Goal: Information Seeking & Learning: Check status

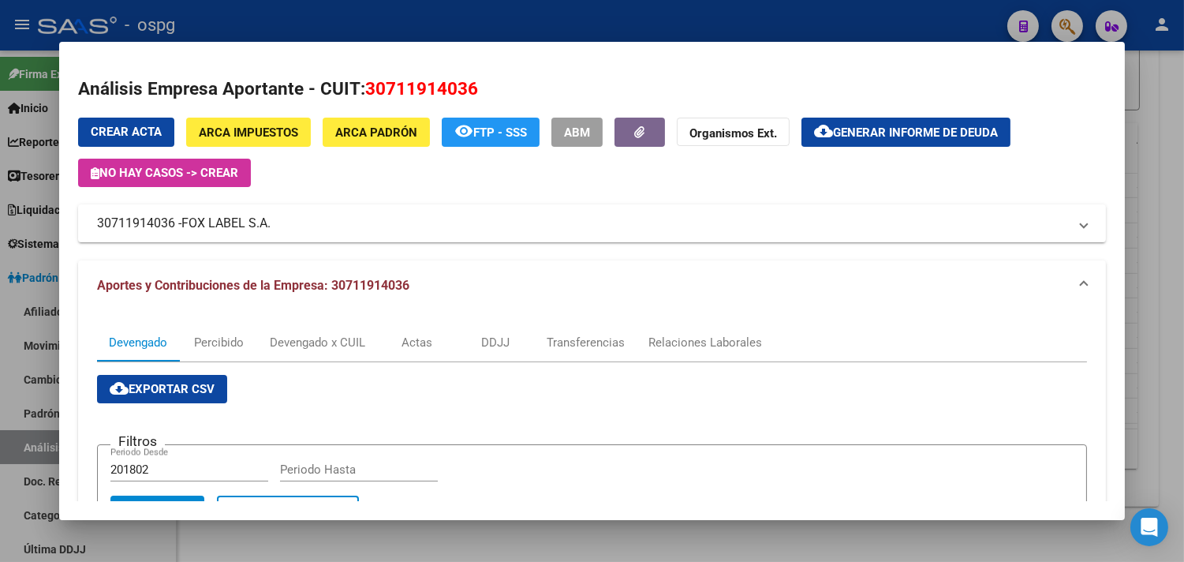
drag, startPoint x: 1155, startPoint y: 139, endPoint x: 1155, endPoint y: 161, distance: 22.1
click at [1156, 139] on div at bounding box center [592, 281] width 1184 height 562
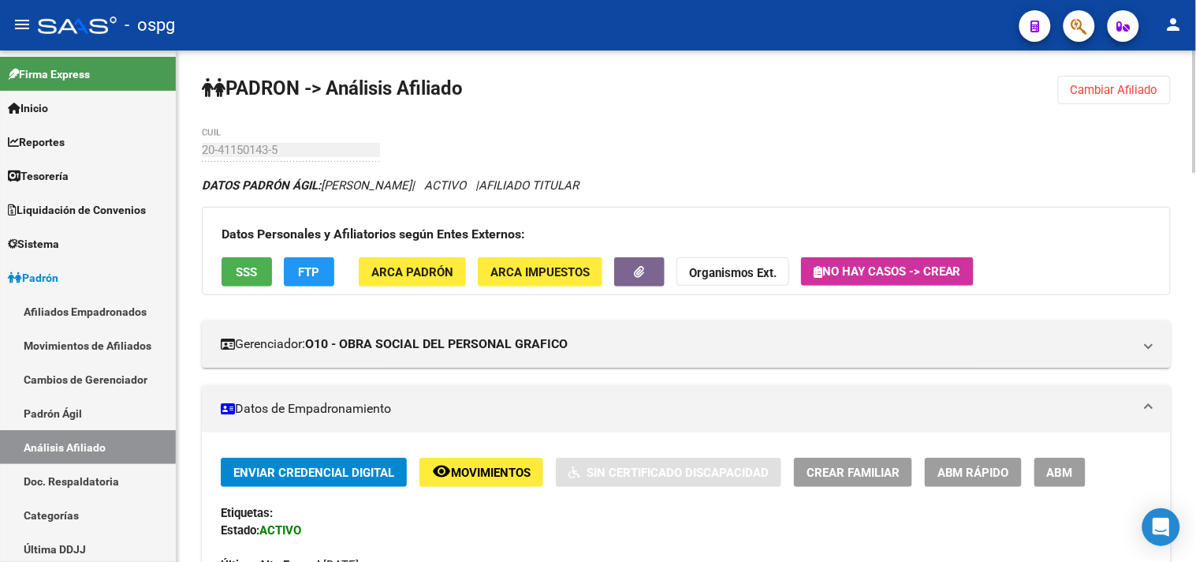
drag, startPoint x: 1082, startPoint y: 89, endPoint x: 809, endPoint y: 107, distance: 273.5
click at [1080, 90] on span "Cambiar Afiliado" at bounding box center [1115, 90] width 88 height 14
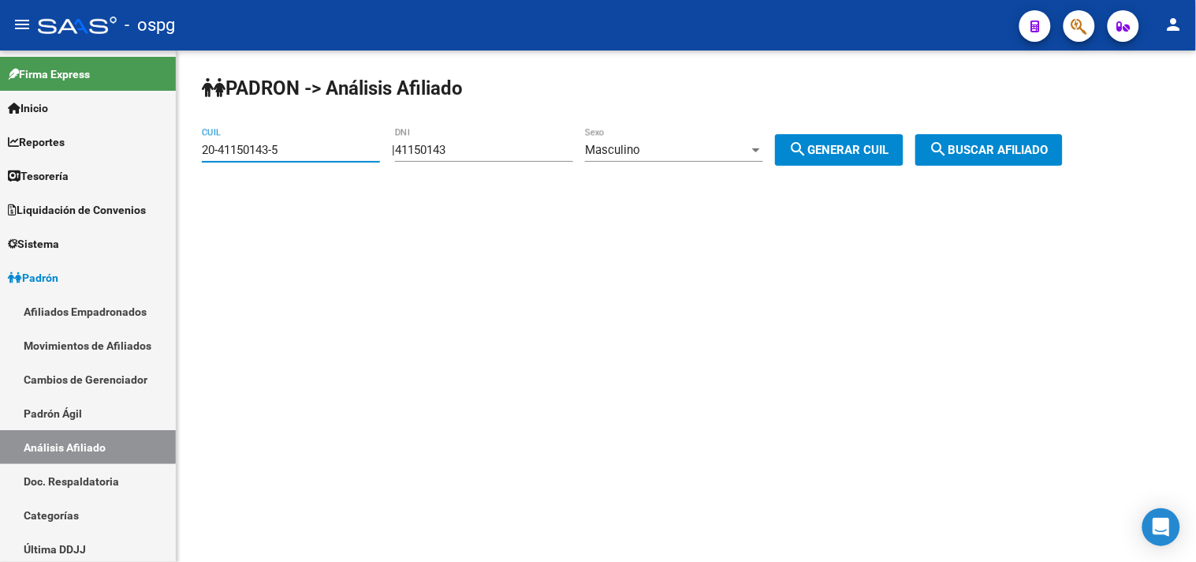
drag, startPoint x: 304, startPoint y: 155, endPoint x: 256, endPoint y: 151, distance: 49.1
click at [4, 151] on mat-sidenav-container "Firma Express Inicio Calendario SSS Instructivos Contacto OS Reportes Tablero d…" at bounding box center [598, 305] width 1196 height 511
paste input "17541451-8"
type input "20-17541451-8"
click at [1043, 146] on span "search Buscar afiliado" at bounding box center [989, 150] width 119 height 14
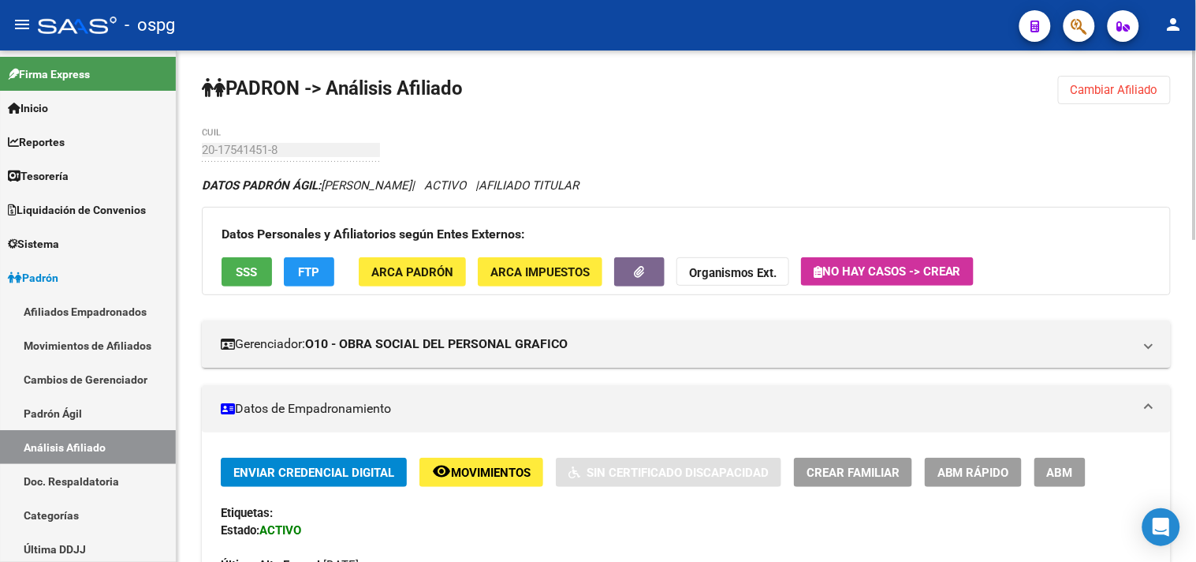
click at [434, 277] on span "ARCA Padrón" at bounding box center [412, 272] width 82 height 14
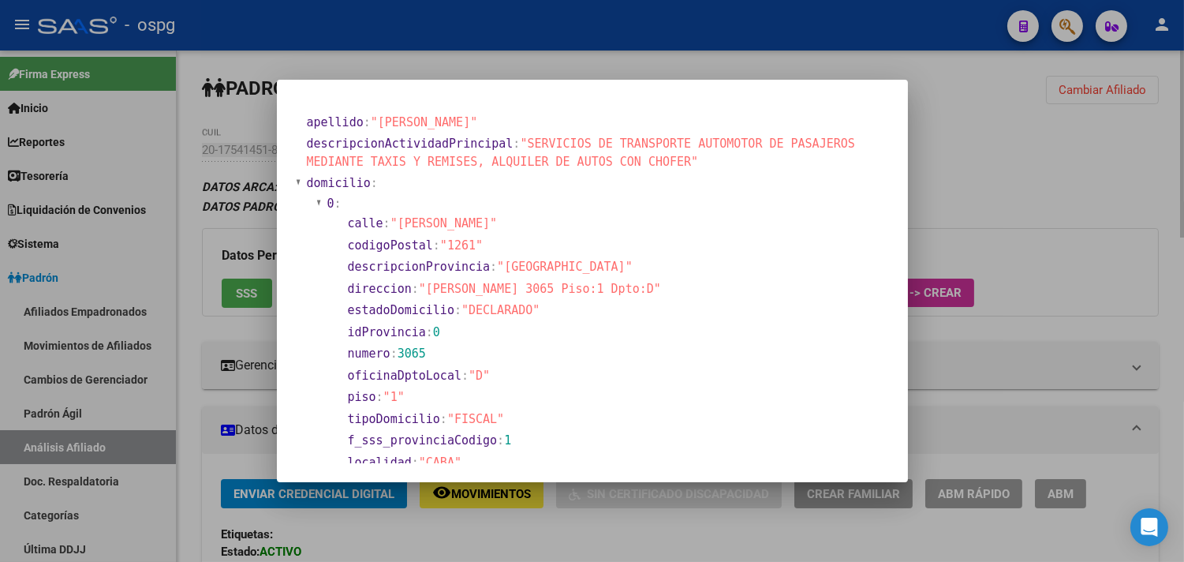
click at [1089, 143] on div at bounding box center [592, 281] width 1184 height 562
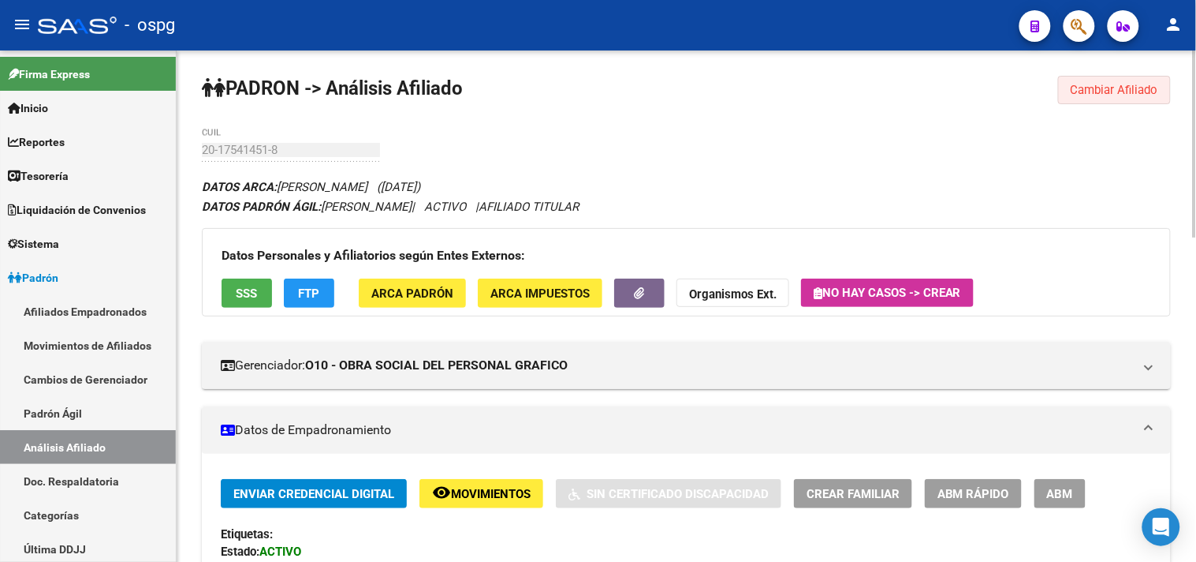
drag, startPoint x: 1107, startPoint y: 93, endPoint x: 774, endPoint y: 125, distance: 335.1
click at [1106, 89] on span "Cambiar Afiliado" at bounding box center [1115, 90] width 88 height 14
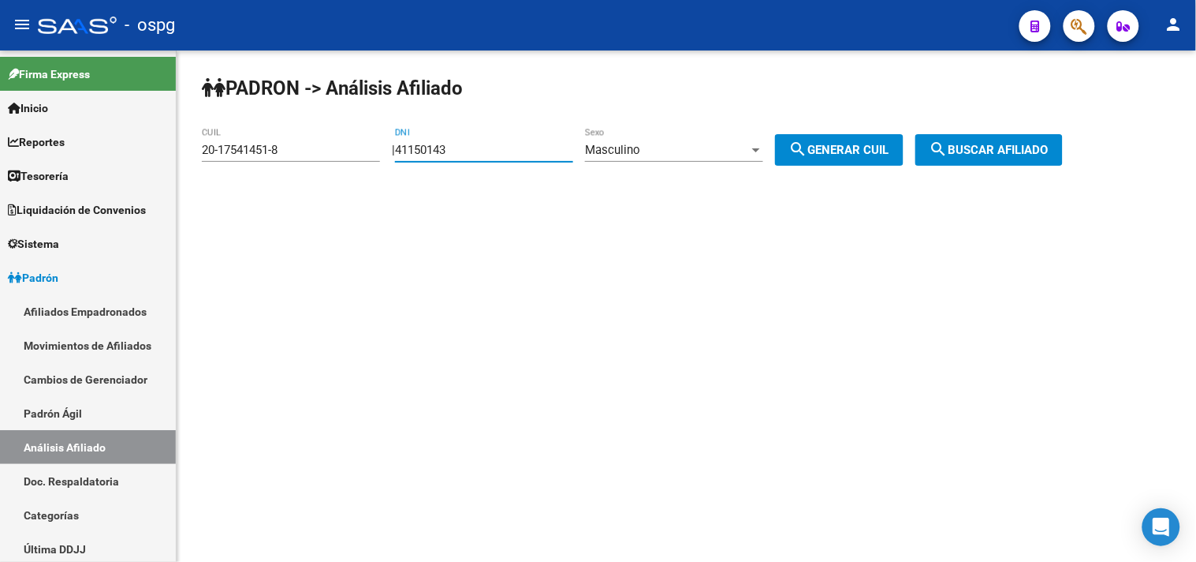
drag, startPoint x: 477, startPoint y: 151, endPoint x: 400, endPoint y: 154, distance: 77.4
click at [400, 154] on div "| 41150143 DNI Masculino Sexo search Generar CUIL" at bounding box center [654, 150] width 524 height 14
paste input "7168486"
type input "47168486"
click at [860, 147] on span "search Generar CUIL" at bounding box center [839, 150] width 100 height 14
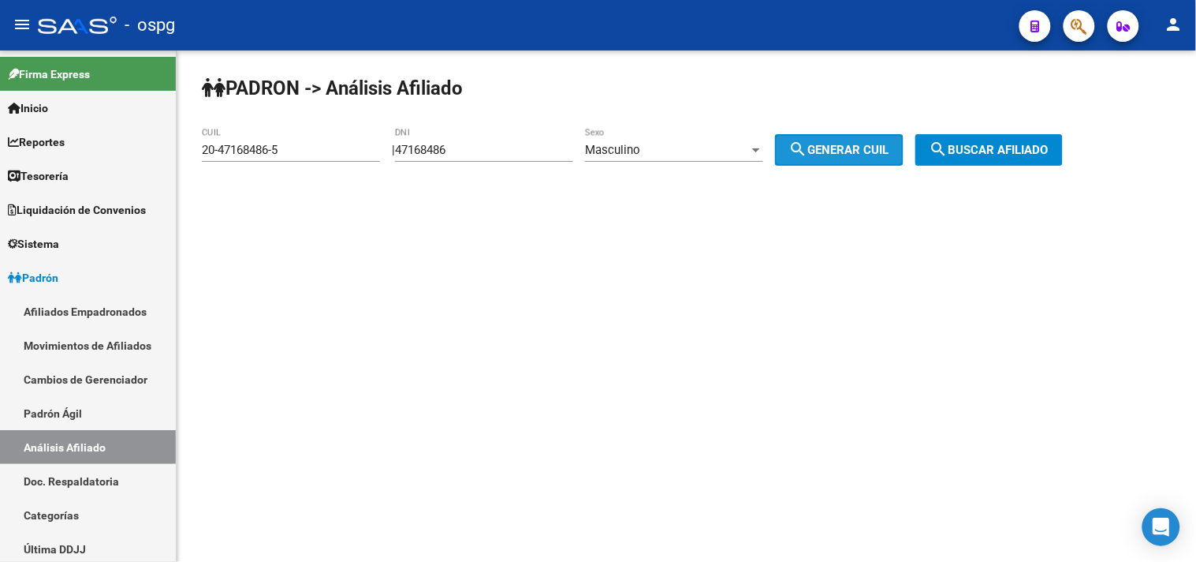
click at [1005, 147] on span "search Buscar afiliado" at bounding box center [989, 150] width 119 height 14
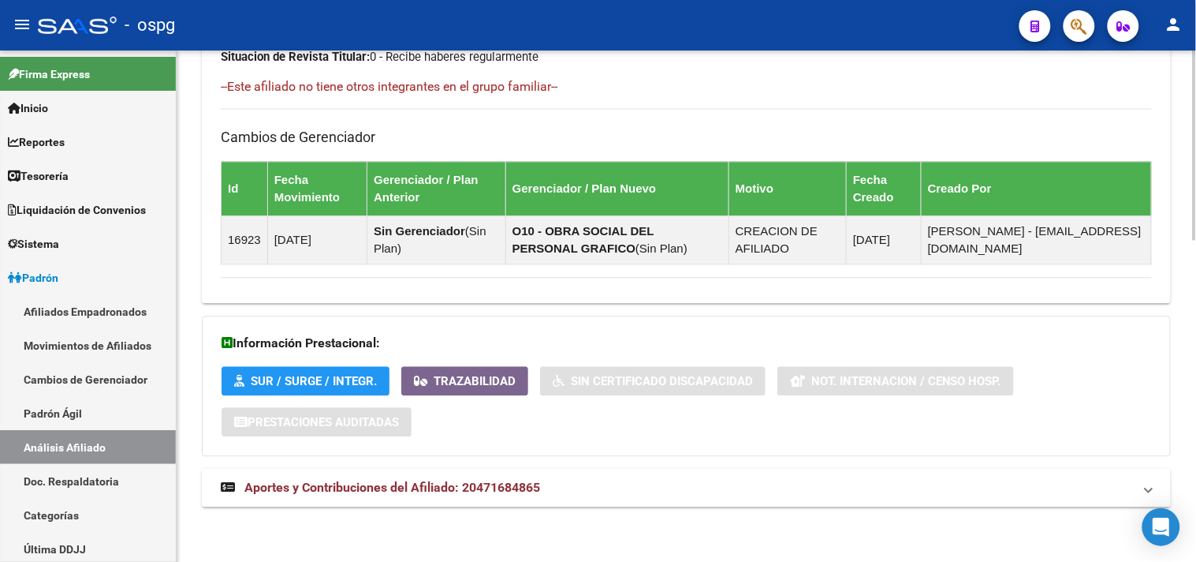
click at [681, 493] on mat-panel-title "Aportes y Contribuciones del Afiliado: 20471684865" at bounding box center [677, 487] width 912 height 17
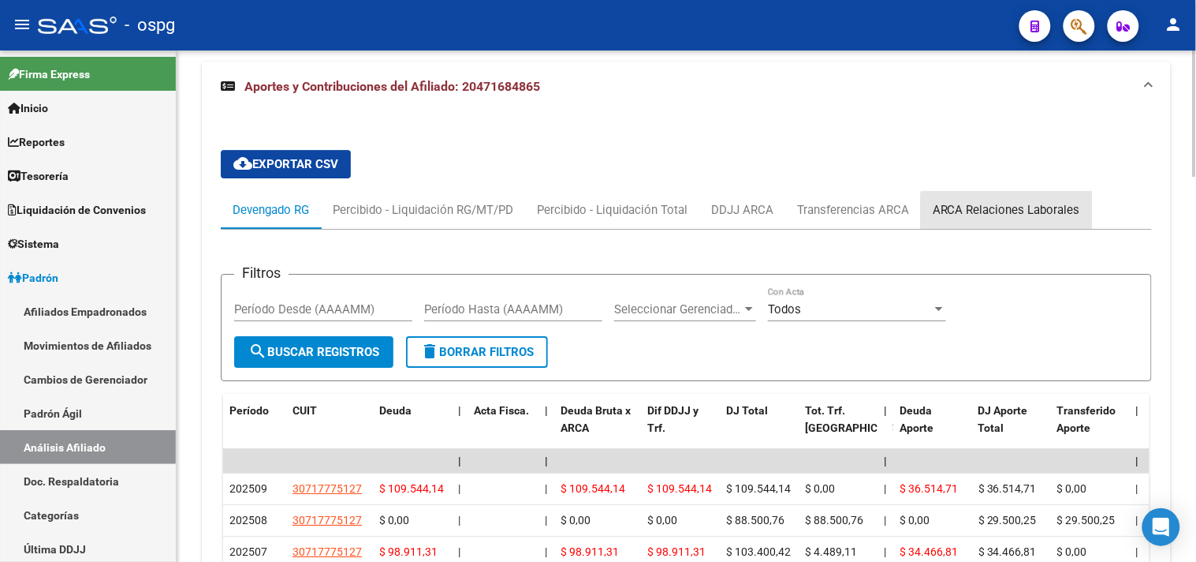
click at [1012, 221] on div "ARCA Relaciones Laborales" at bounding box center [1006, 210] width 171 height 38
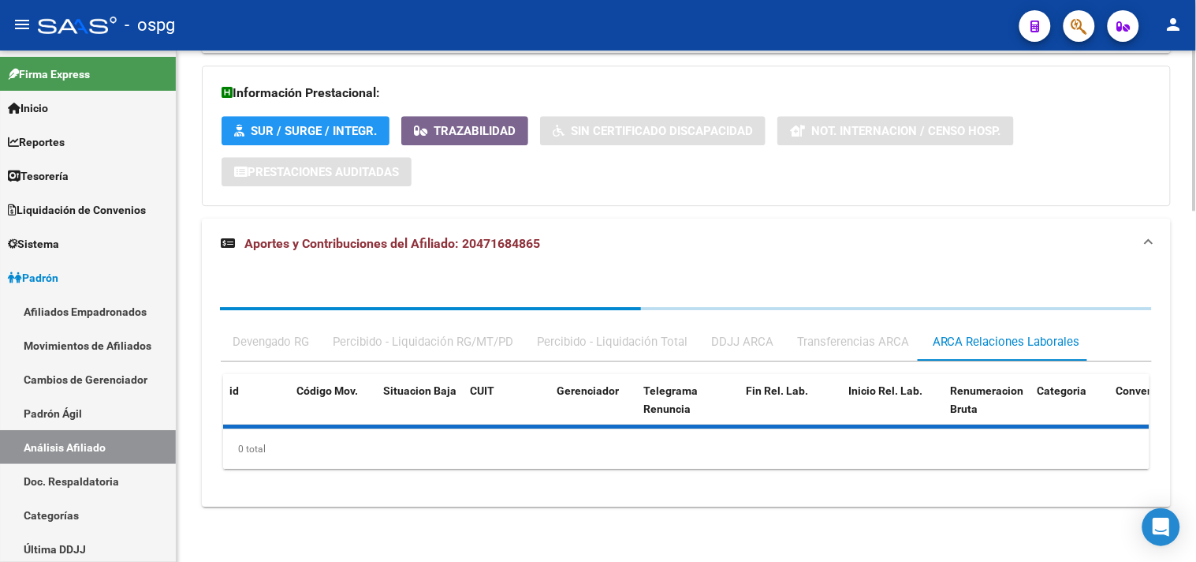
scroll to position [1195, 0]
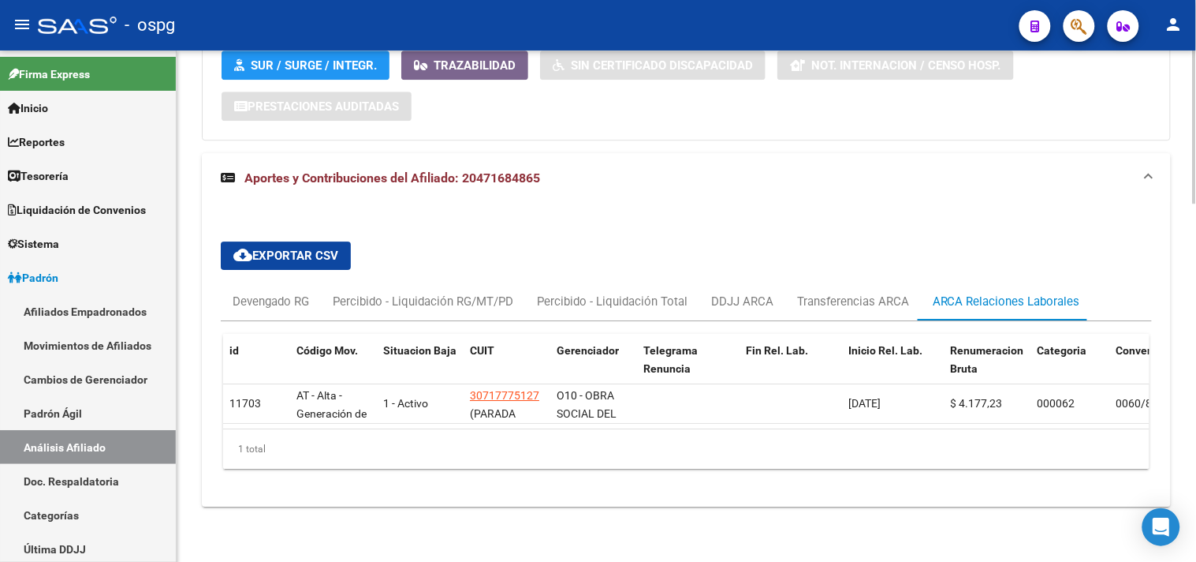
click at [1126, 176] on mat-expansion-panel-header "Aportes y Contribuciones del Afiliado: 20471684865" at bounding box center [686, 178] width 969 height 50
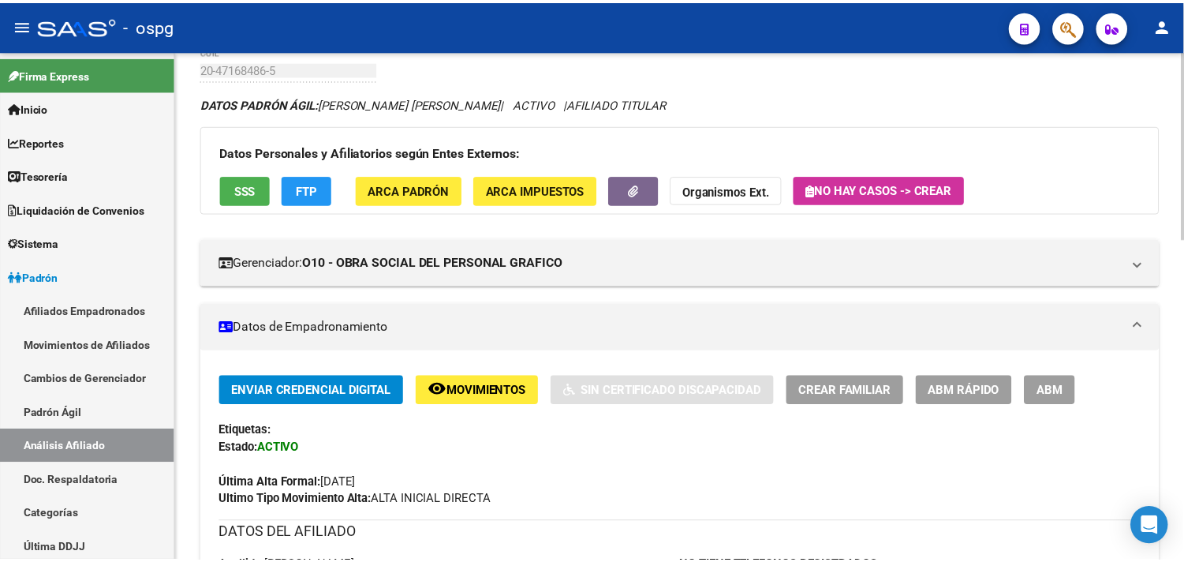
scroll to position [0, 0]
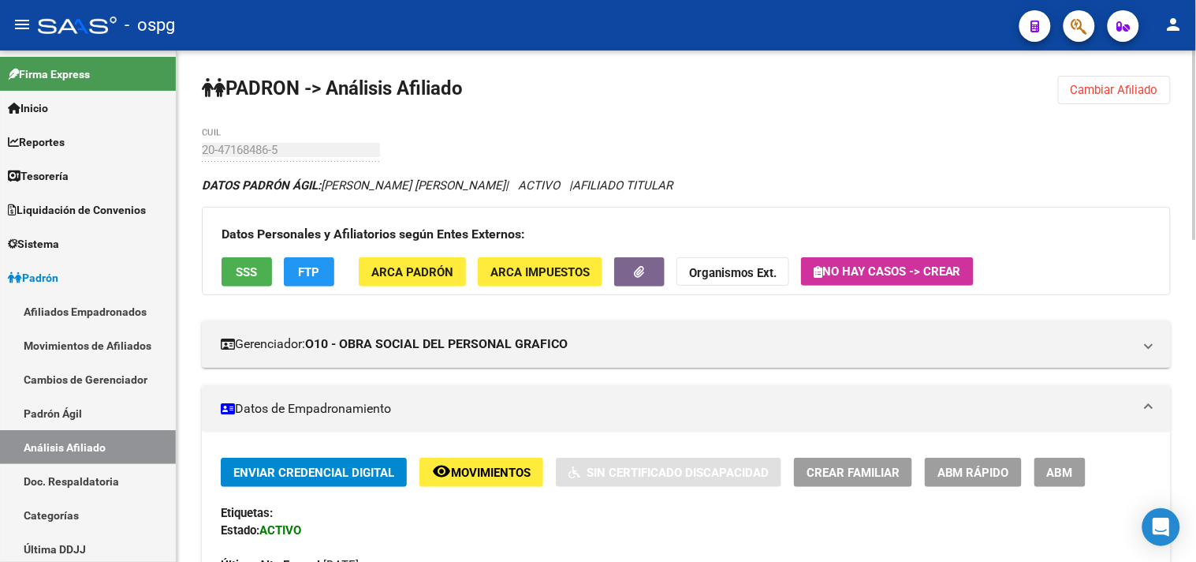
click at [1139, 91] on span "Cambiar Afiliado" at bounding box center [1115, 90] width 88 height 14
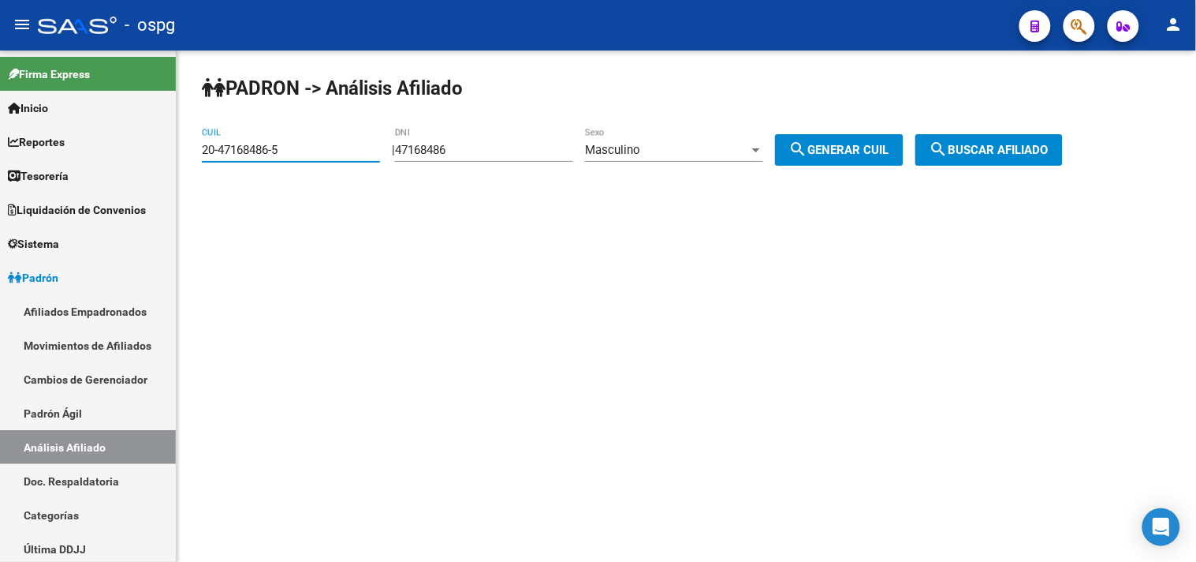
drag, startPoint x: 360, startPoint y: 147, endPoint x: 356, endPoint y: 159, distance: 12.5
click at [0, 129] on mat-sidenav-container "Firma Express Inicio Calendario SSS Instructivos Contacto OS Reportes Tablero d…" at bounding box center [598, 305] width 1196 height 511
paste input "24951853-1"
click at [967, 148] on span "search Buscar afiliado" at bounding box center [989, 150] width 119 height 14
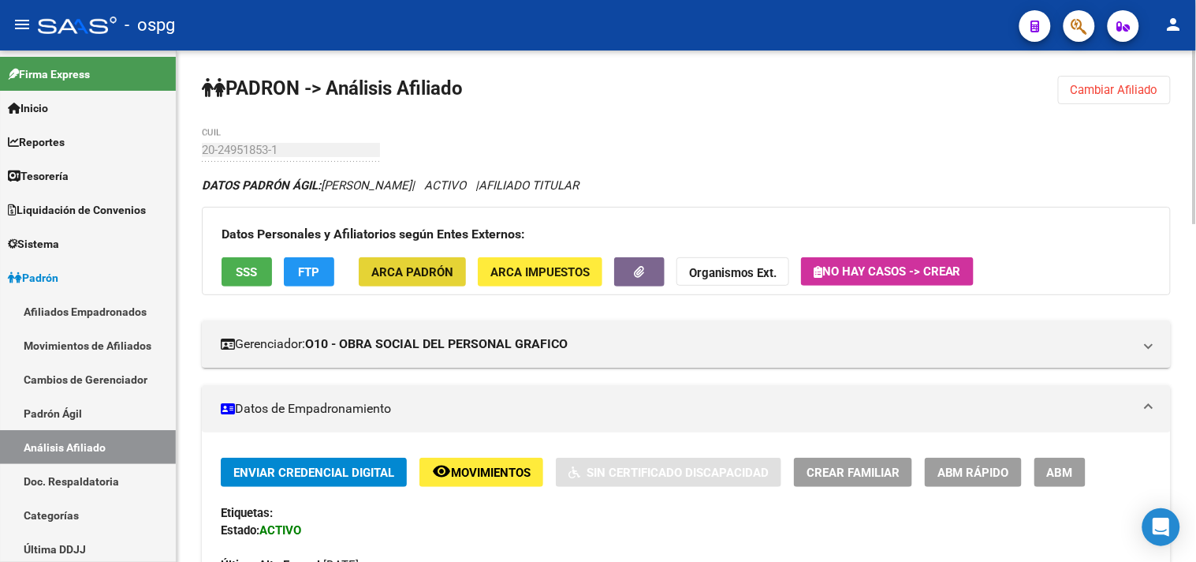
click at [419, 280] on button "ARCA Padrón" at bounding box center [412, 271] width 107 height 29
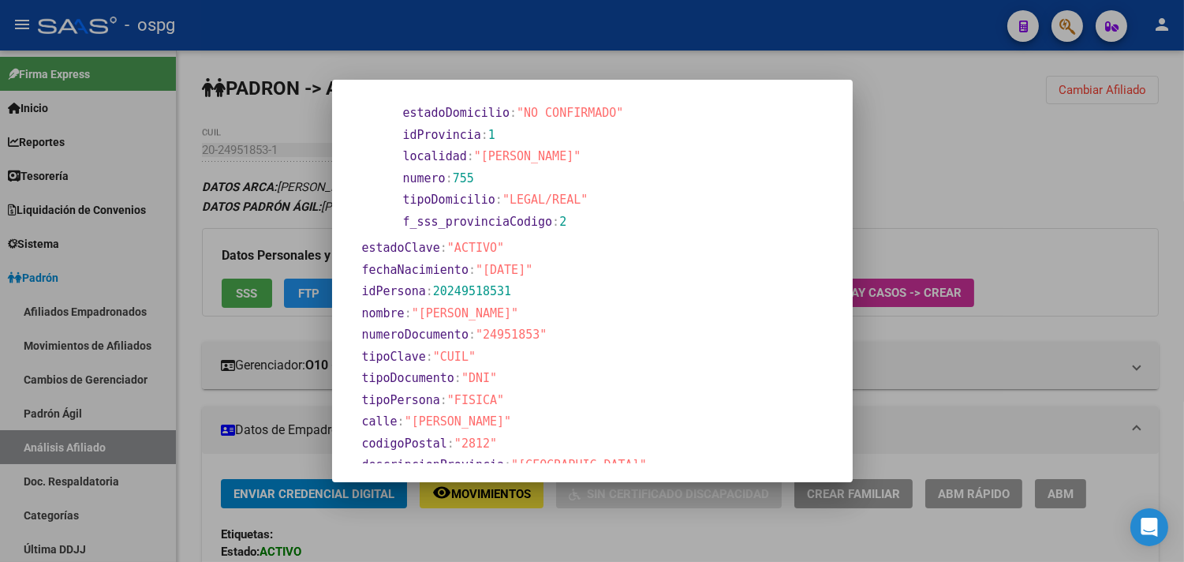
scroll to position [263, 0]
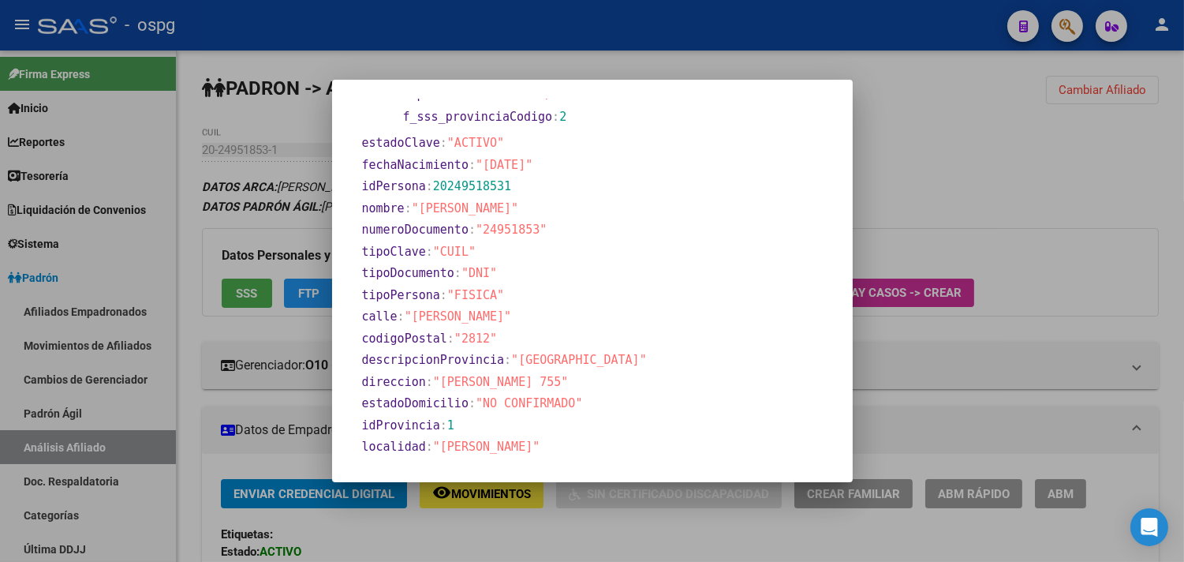
click at [603, 537] on div at bounding box center [592, 281] width 1184 height 562
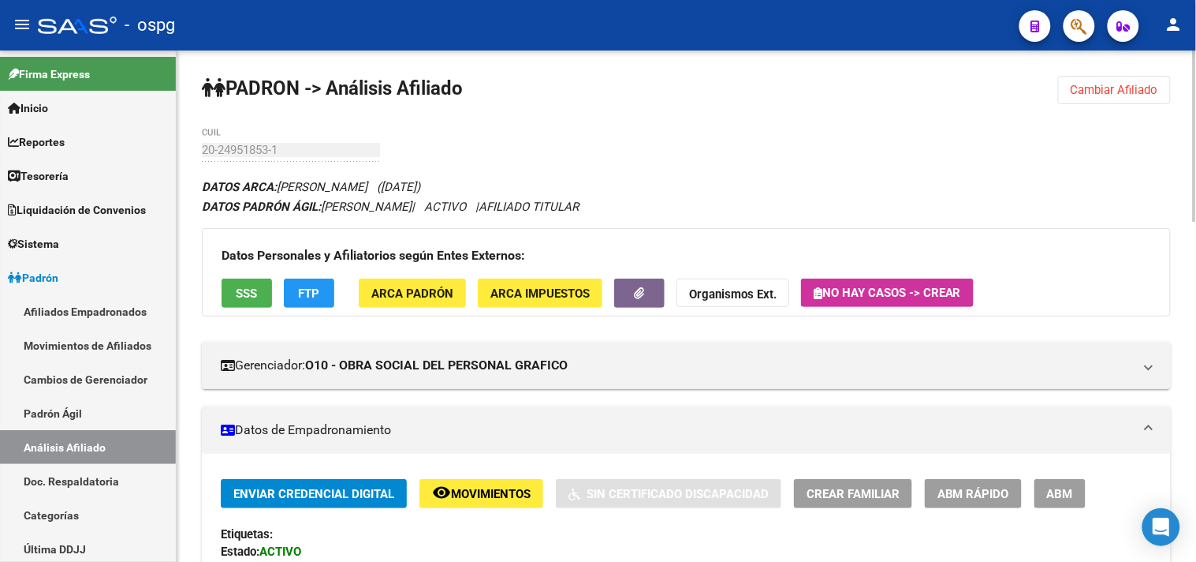
click at [1118, 89] on span "Cambiar Afiliado" at bounding box center [1115, 90] width 88 height 14
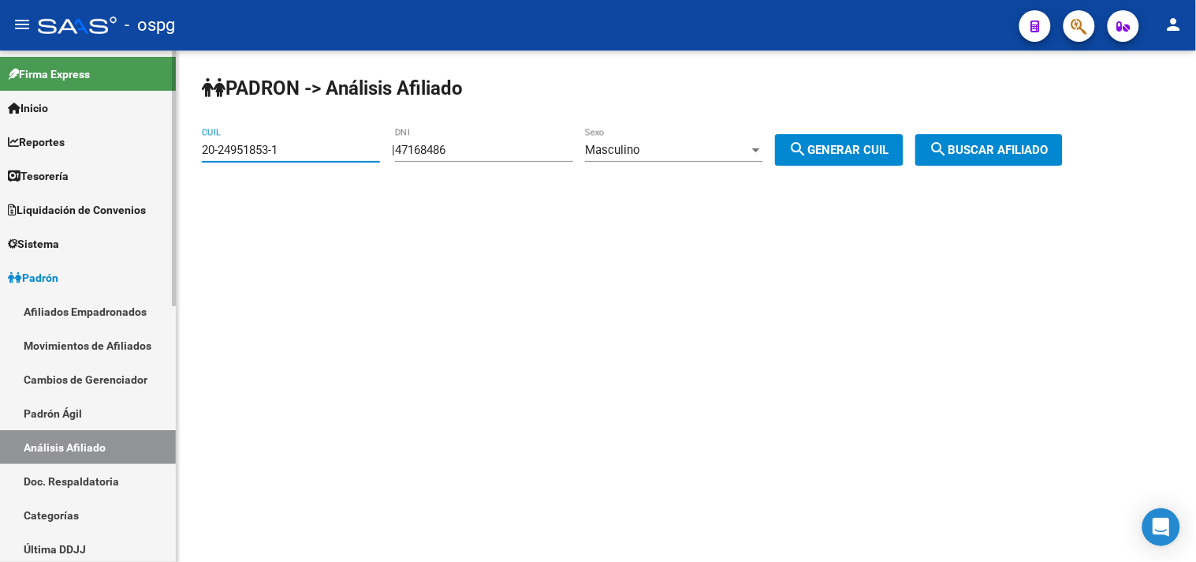
drag, startPoint x: 360, startPoint y: 144, endPoint x: 16, endPoint y: 114, distance: 345.2
click at [16, 114] on mat-sidenav-container "Firma Express Inicio Calendario SSS Instructivos Contacto OS Reportes Tablero d…" at bounding box center [598, 305] width 1196 height 511
paste input "44111502-5"
type input "20-44111502-5"
drag, startPoint x: 989, startPoint y: 146, endPoint x: 931, endPoint y: 164, distance: 61.1
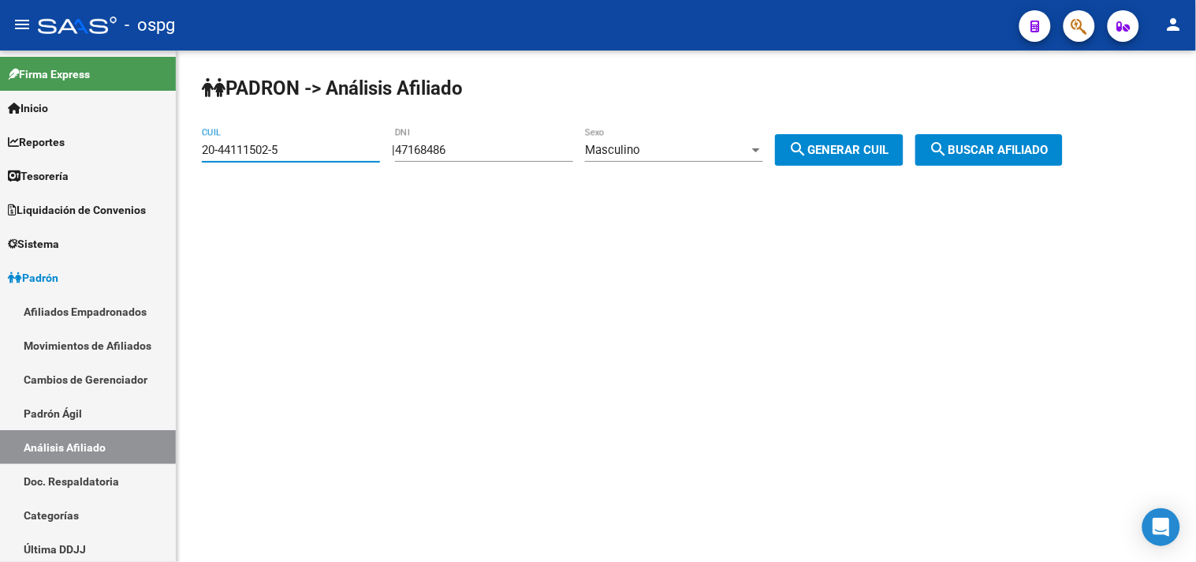
click at [990, 146] on span "search Buscar afiliado" at bounding box center [989, 150] width 119 height 14
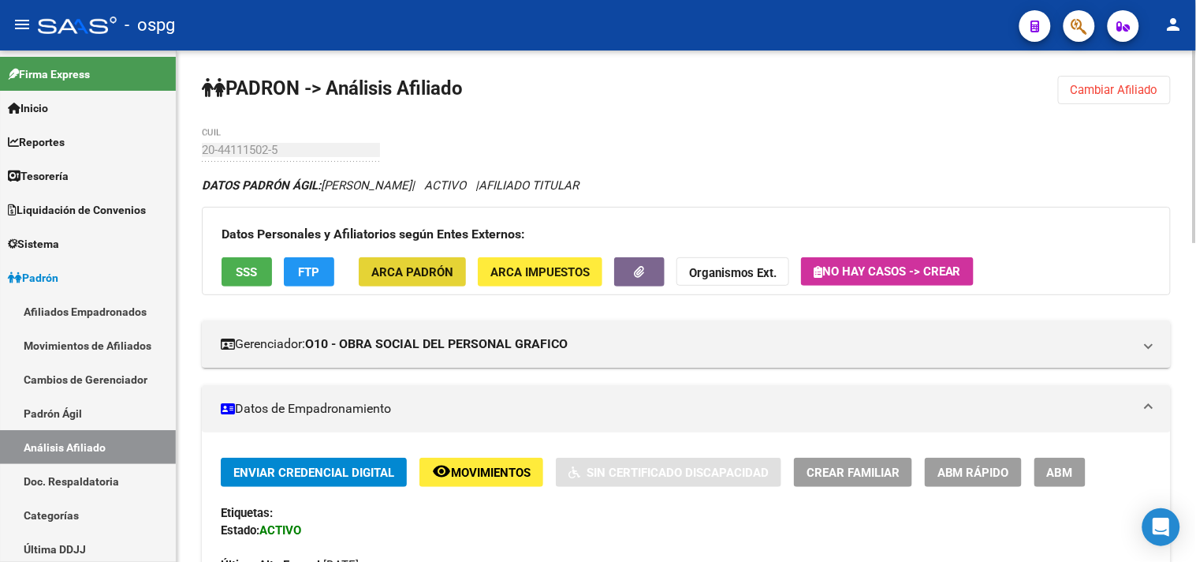
click at [427, 273] on span "ARCA Padrón" at bounding box center [412, 272] width 82 height 14
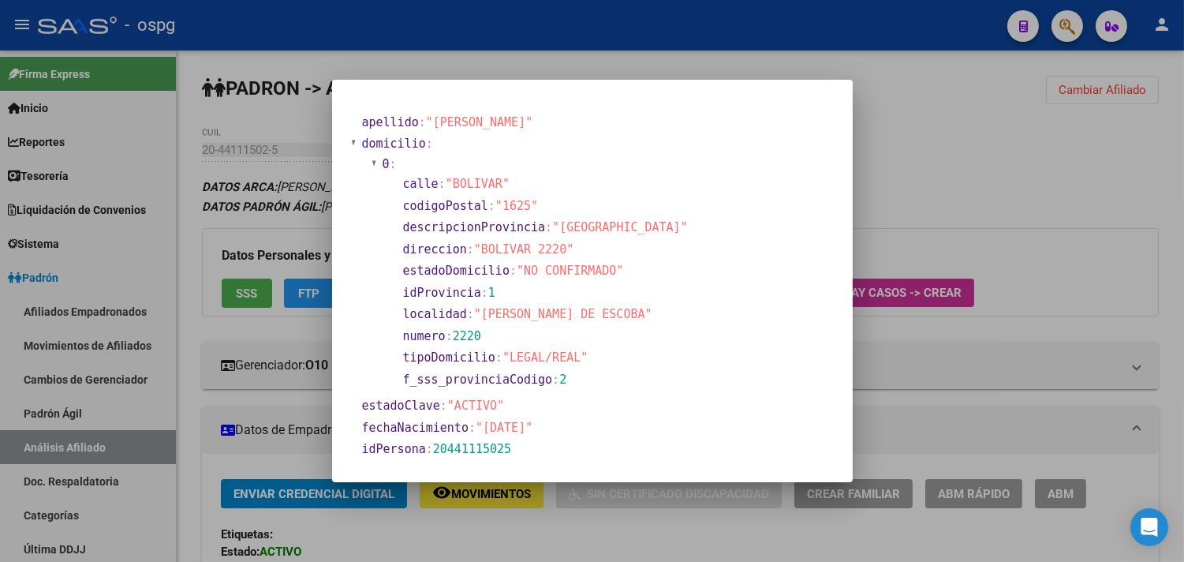
drag, startPoint x: 1062, startPoint y: 163, endPoint x: 1063, endPoint y: 103, distance: 60.0
click at [1061, 163] on div at bounding box center [592, 281] width 1184 height 562
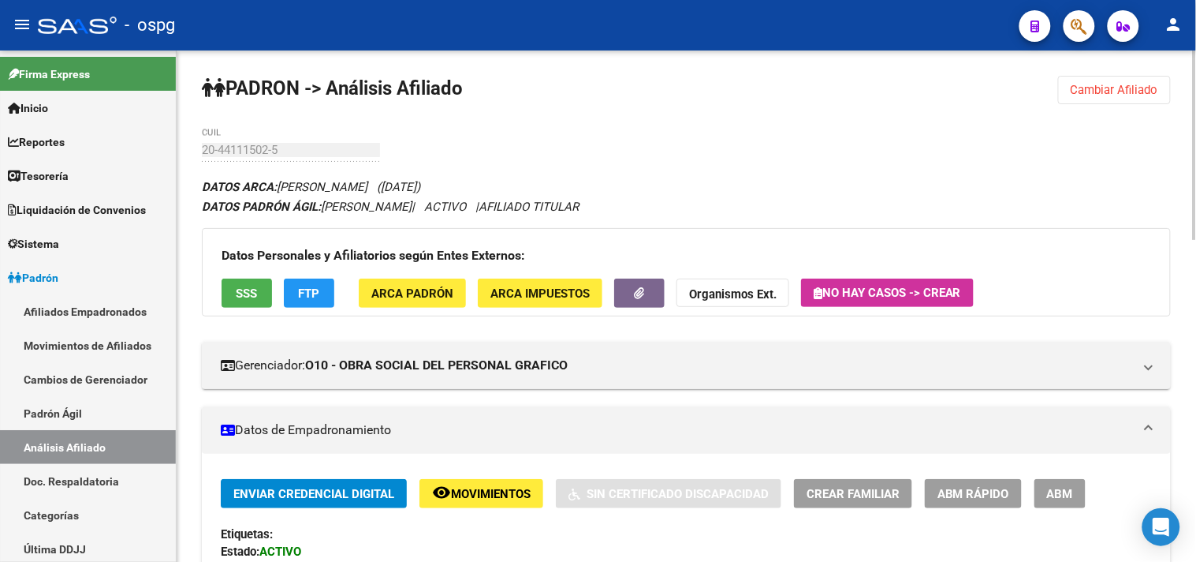
drag, startPoint x: 1073, startPoint y: 84, endPoint x: 584, endPoint y: 126, distance: 490.8
click at [1073, 84] on span "Cambiar Afiliado" at bounding box center [1115, 90] width 88 height 14
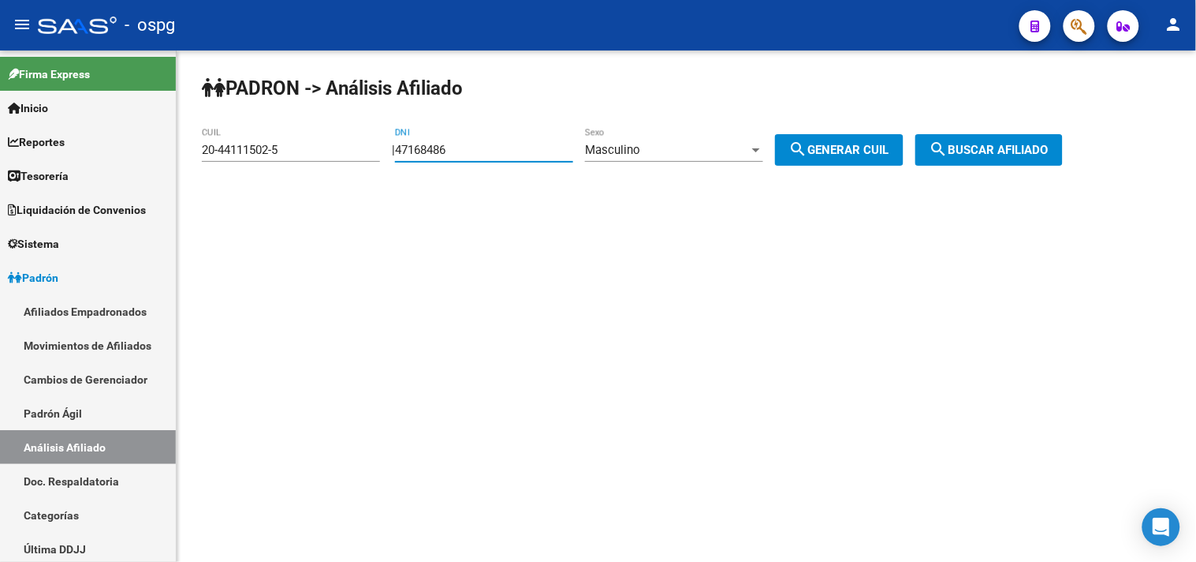
drag, startPoint x: 364, startPoint y: 147, endPoint x: 476, endPoint y: 155, distance: 111.5
click at [361, 146] on app-analisis-afiliado "PADRON -> Análisis Afiliado 20-44111502-5 CUIL | 47168486 DNI Masculino Sexo se…" at bounding box center [638, 150] width 873 height 14
paste input "3515598"
type input "43515598"
click at [883, 150] on span "search Generar CUIL" at bounding box center [839, 150] width 100 height 14
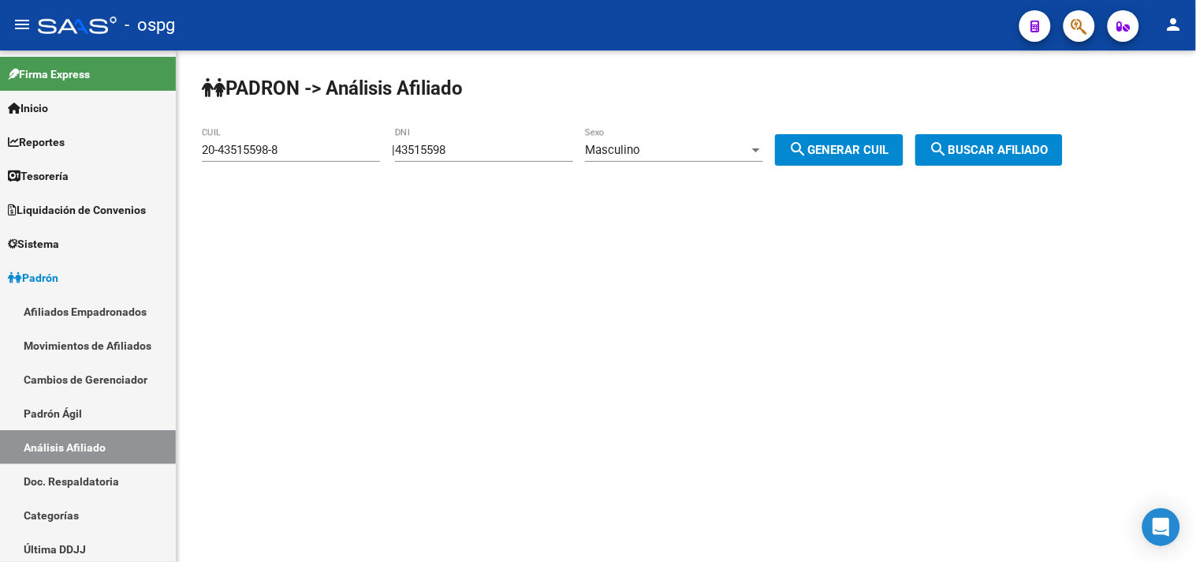
click at [983, 150] on span "search Buscar afiliado" at bounding box center [989, 150] width 119 height 14
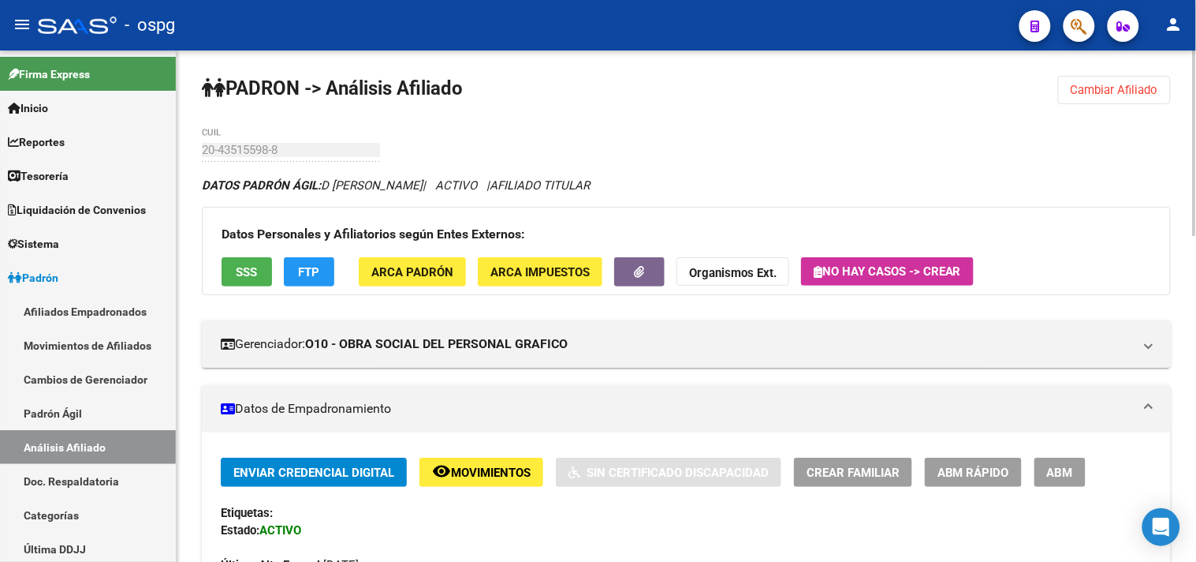
click at [438, 272] on span "ARCA Padrón" at bounding box center [412, 272] width 82 height 14
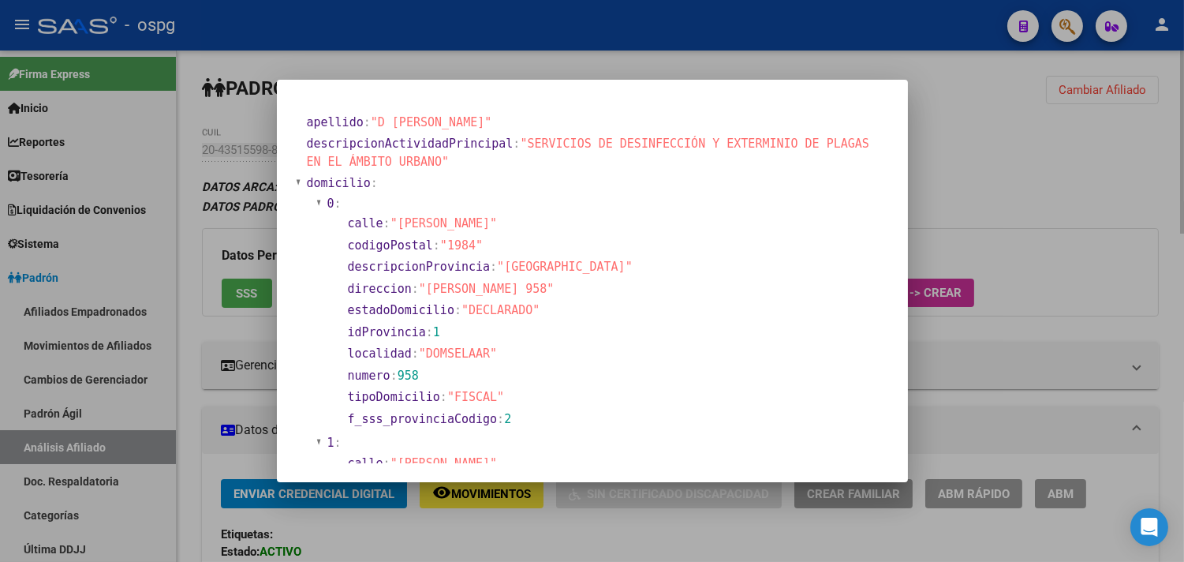
drag, startPoint x: 1125, startPoint y: 142, endPoint x: 1095, endPoint y: 92, distance: 58.4
click at [1125, 143] on div at bounding box center [592, 281] width 1184 height 562
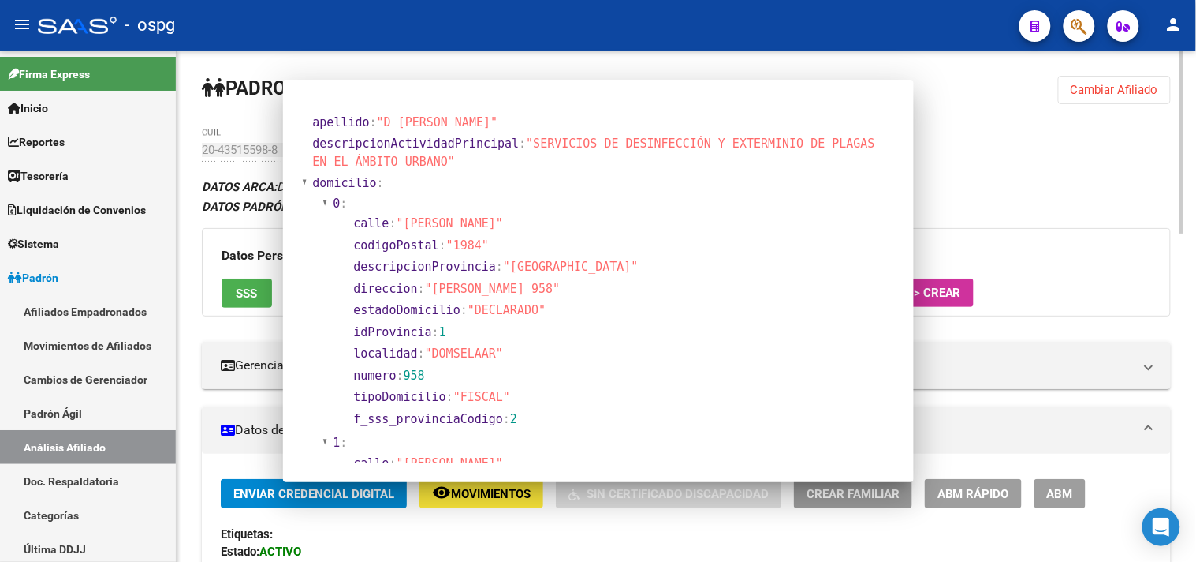
click at [1094, 87] on span "Cambiar Afiliado" at bounding box center [1115, 90] width 88 height 14
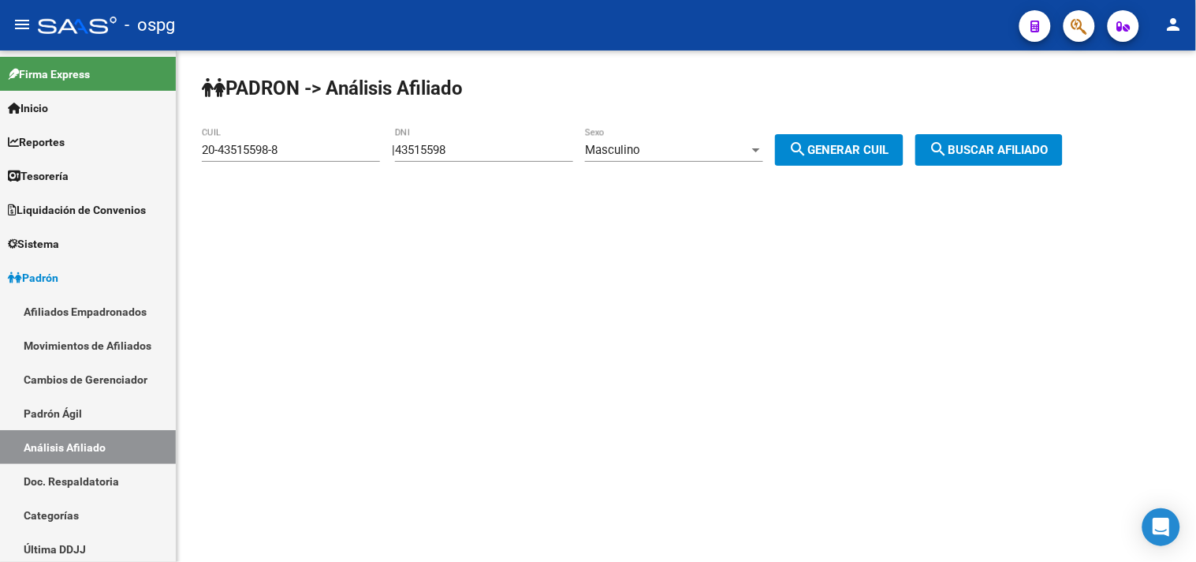
click at [494, 155] on input "43515598" at bounding box center [484, 150] width 178 height 14
drag, startPoint x: 498, startPoint y: 148, endPoint x: 376, endPoint y: 144, distance: 121.5
click at [486, 147] on input "43515598" at bounding box center [484, 150] width 178 height 14
drag, startPoint x: 233, startPoint y: 150, endPoint x: 428, endPoint y: 145, distance: 194.9
click at [0, 150] on mat-sidenav-container "Firma Express Inicio Calendario SSS Instructivos Contacto OS Reportes Tablero d…" at bounding box center [598, 305] width 1196 height 511
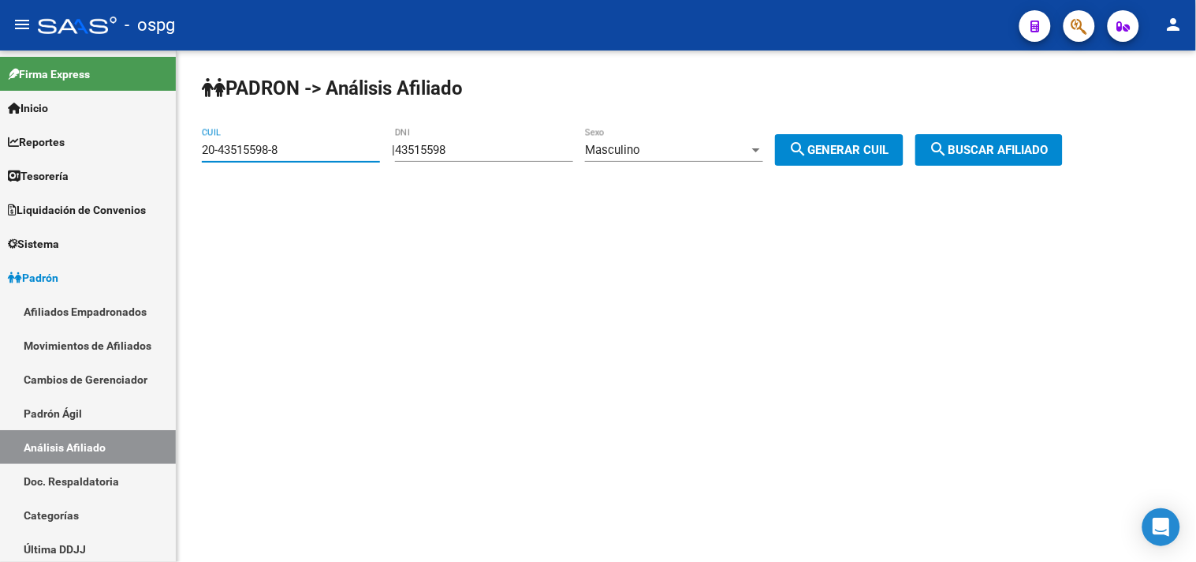
paste input "26416731-1"
type input "20-26416731-1"
drag, startPoint x: 1035, startPoint y: 136, endPoint x: 903, endPoint y: 174, distance: 137.8
click at [1035, 137] on button "search Buscar afiliado" at bounding box center [989, 150] width 147 height 32
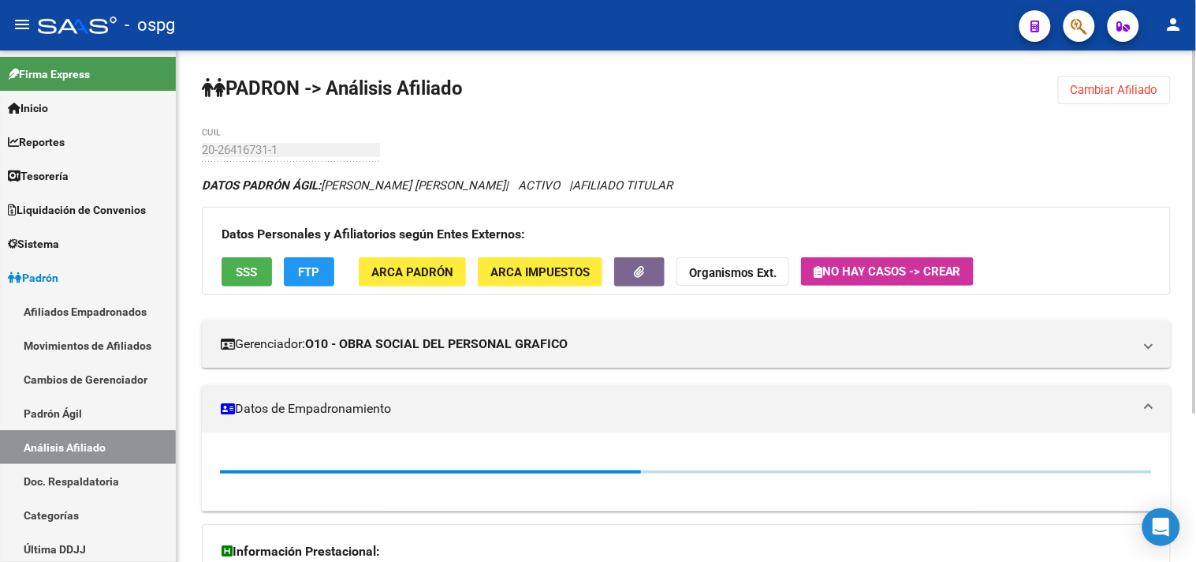
click at [379, 278] on span "ARCA Padrón" at bounding box center [412, 272] width 82 height 14
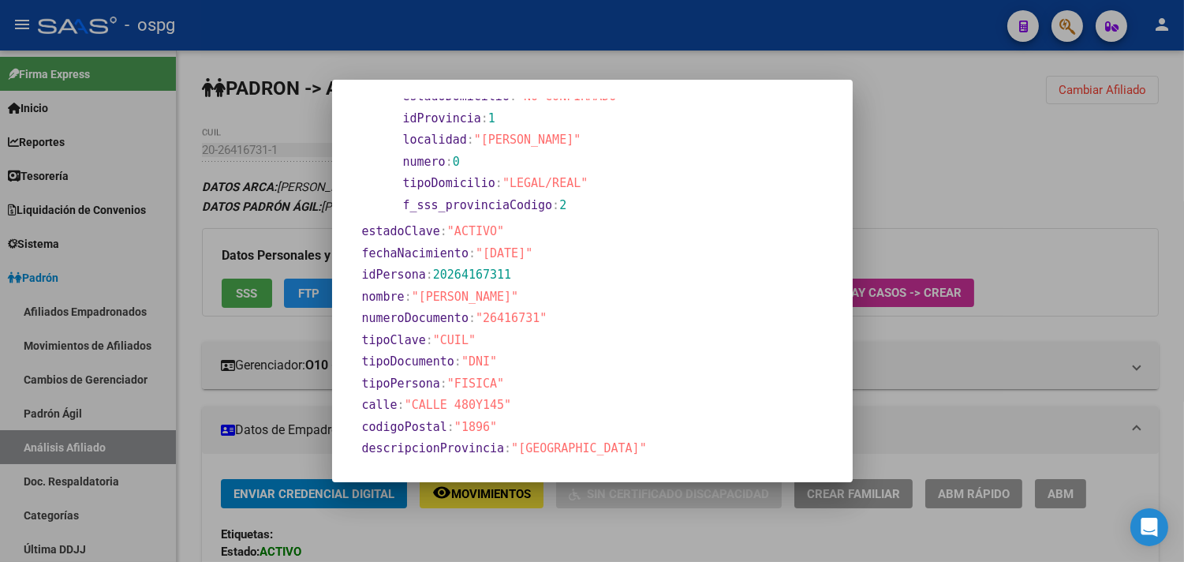
scroll to position [175, 0]
